Goal: Task Accomplishment & Management: Manage account settings

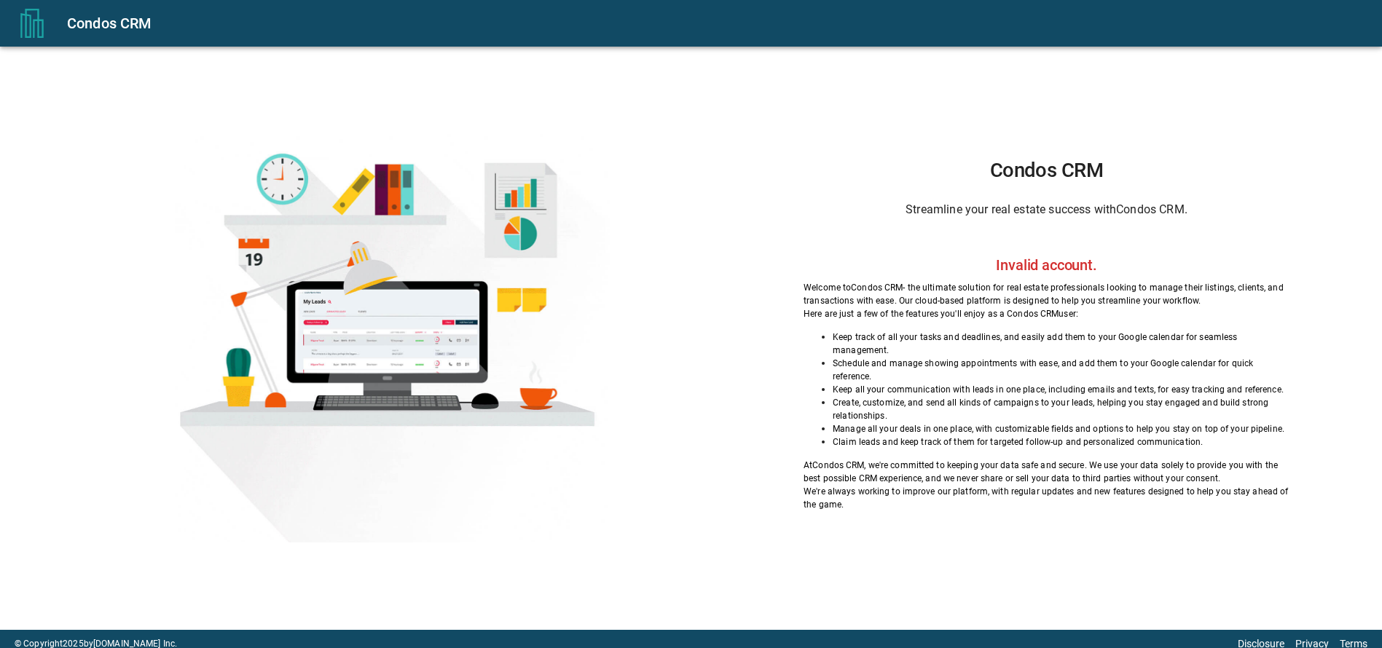
click at [47, 27] on button "menu" at bounding box center [32, 23] width 47 height 47
click at [932, 262] on div "Condos CRM Streamline your real estate success with Condos CRM . Welcome to Con…" at bounding box center [1046, 335] width 598 height 350
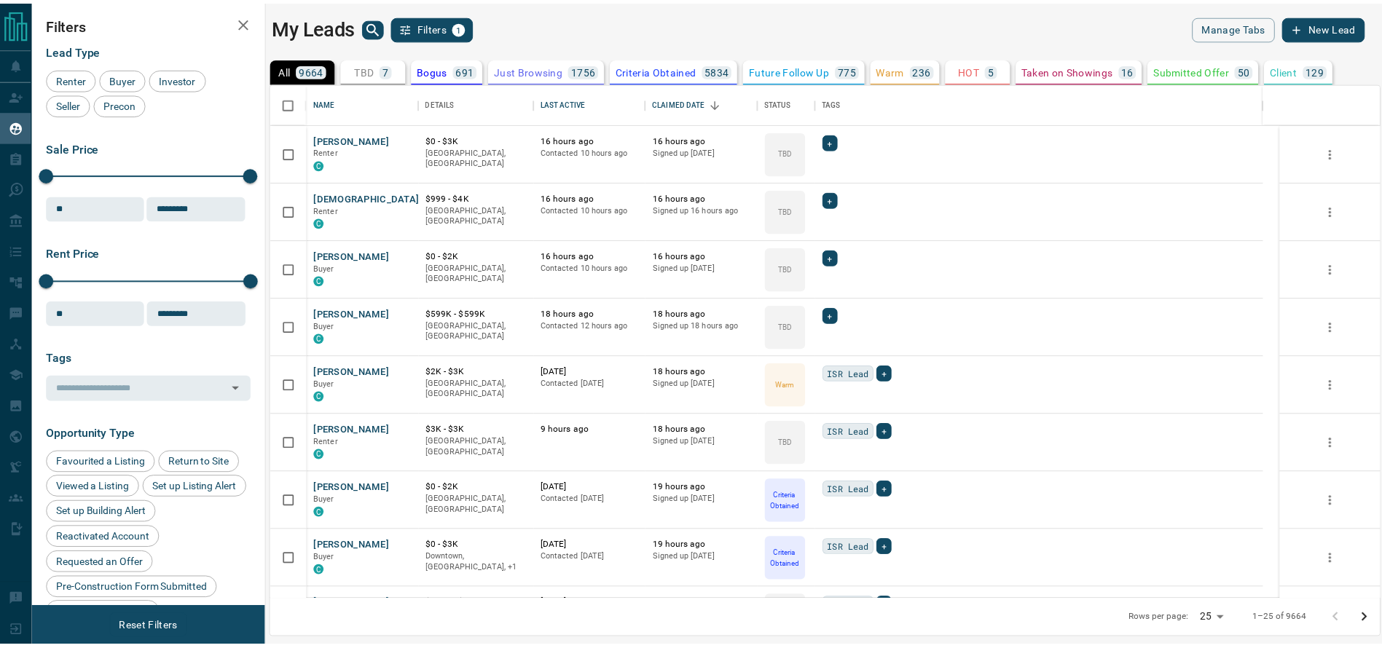
scroll to position [501, 1106]
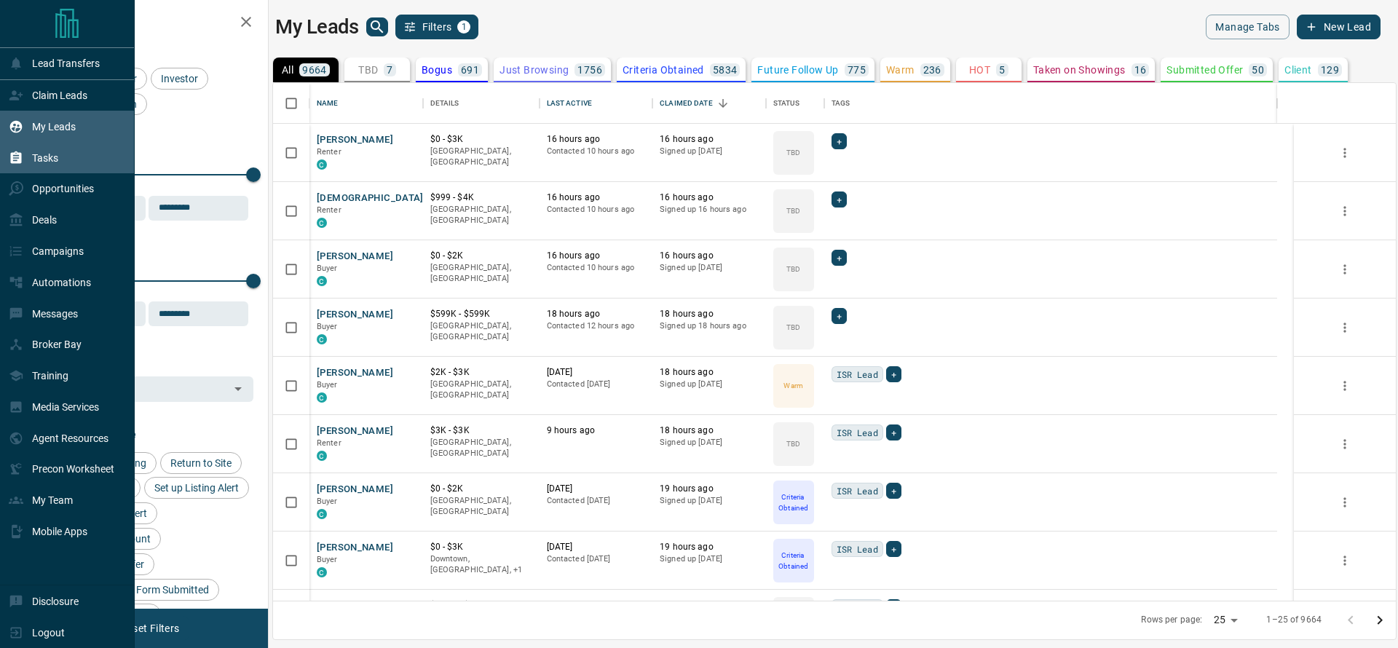
click at [45, 173] on div "Tasks" at bounding box center [67, 157] width 135 height 31
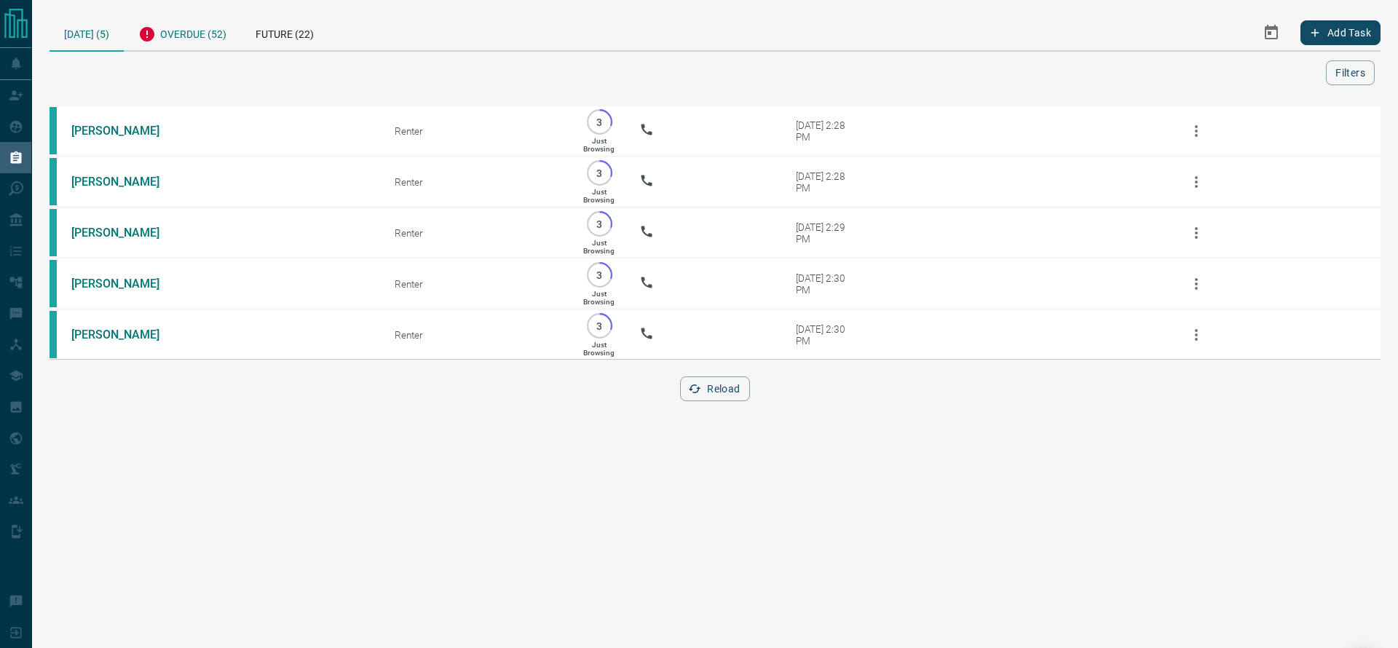
click at [170, 18] on div "Overdue (52)" at bounding box center [182, 33] width 117 height 36
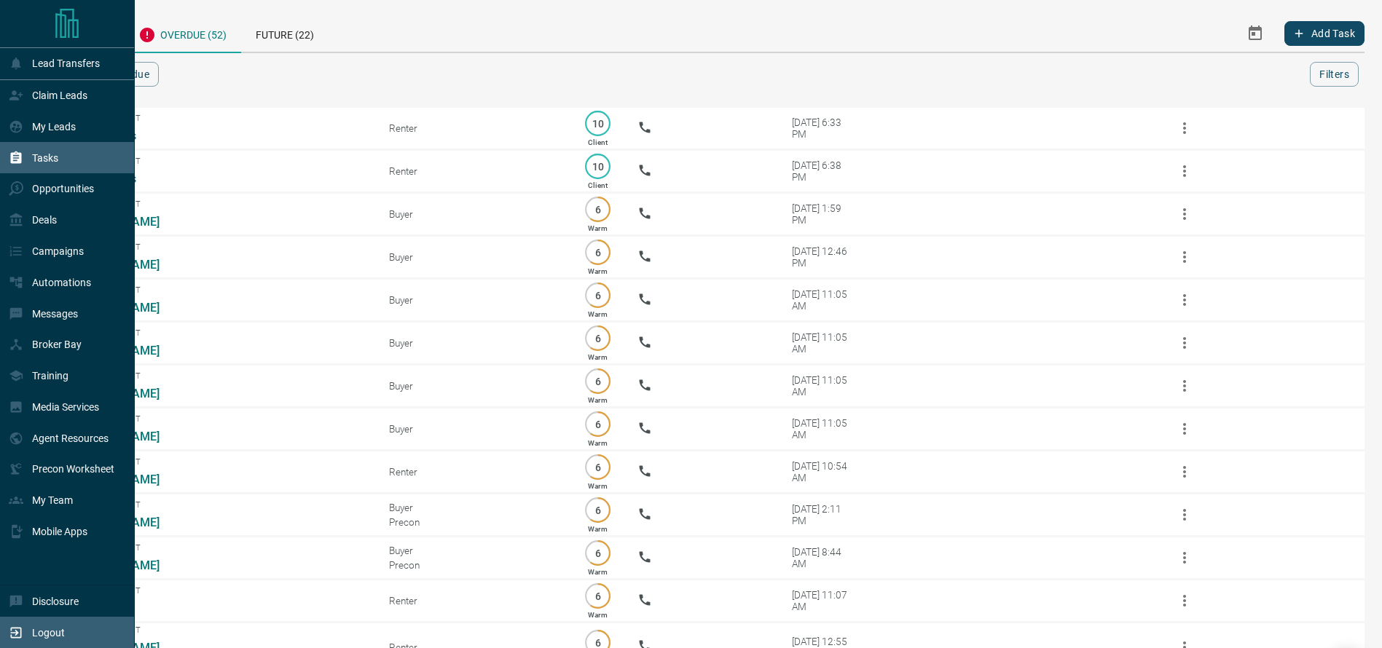
click at [18, 621] on div "Logout" at bounding box center [37, 633] width 56 height 24
